Goal: Register for event/course

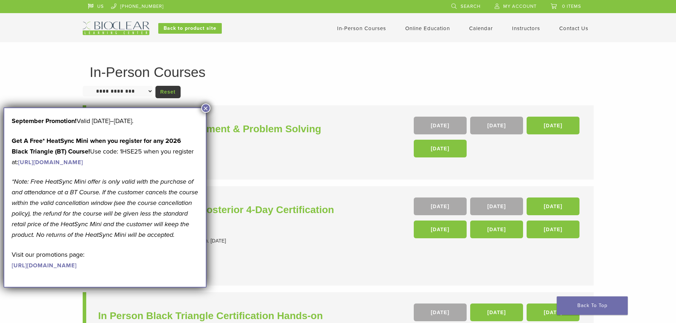
click at [207, 107] on button "×" at bounding box center [205, 108] width 9 height 9
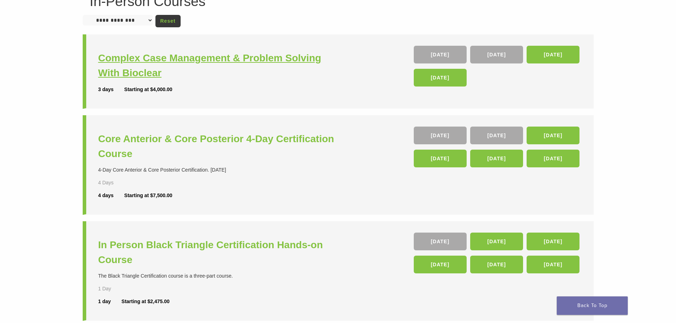
scroll to position [142, 0]
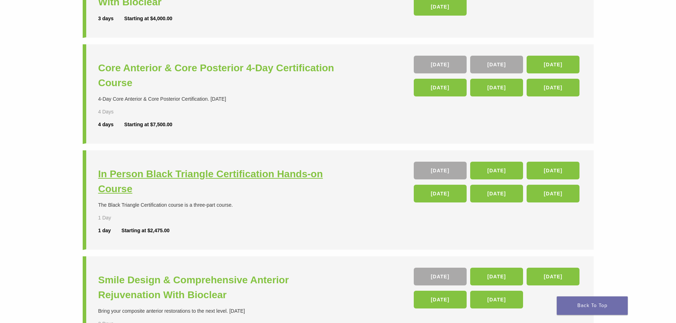
click at [250, 178] on h3 "In Person Black Triangle Certification Hands-on Course" at bounding box center [219, 182] width 242 height 30
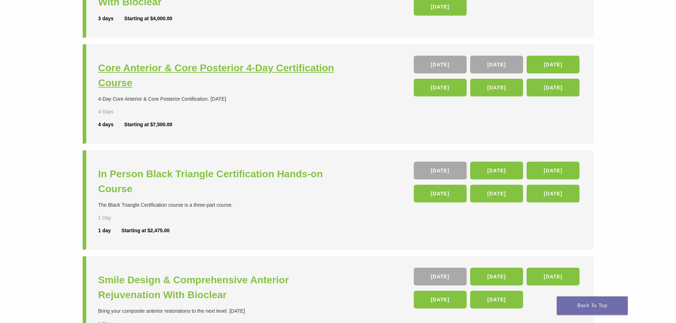
click at [152, 72] on h3 "Core Anterior & Core Posterior 4-Day Certification Course" at bounding box center [219, 76] width 242 height 30
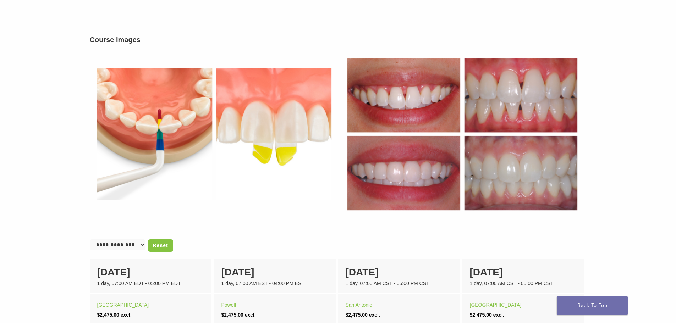
scroll to position [178, 0]
